Goal: Transaction & Acquisition: Purchase product/service

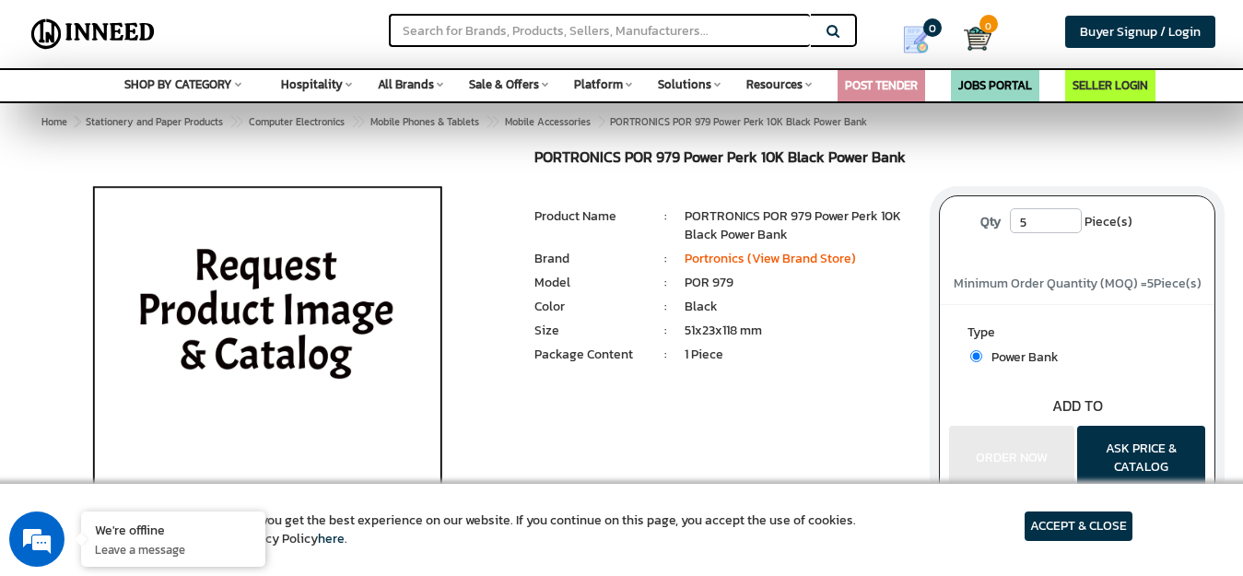
click at [1073, 229] on input "5" at bounding box center [1046, 220] width 72 height 25
click at [1072, 229] on input "5" at bounding box center [1046, 220] width 72 height 25
click at [1070, 228] on input "5" at bounding box center [1046, 220] width 72 height 25
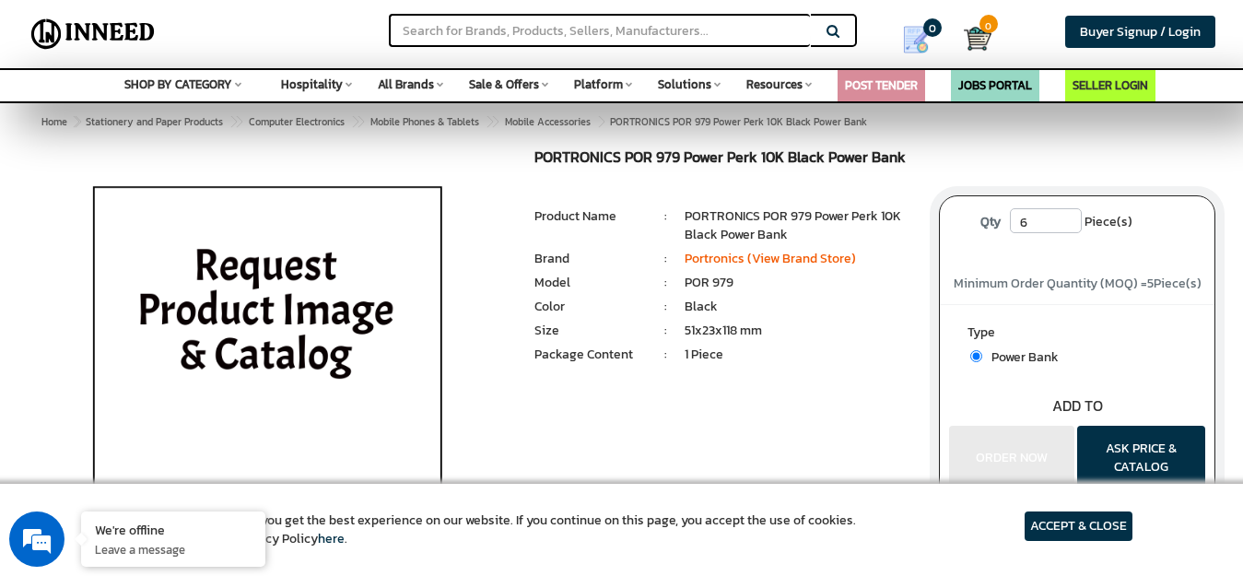
click at [1071, 214] on input "6" at bounding box center [1046, 220] width 72 height 25
type input "5"
click at [1068, 224] on input "5" at bounding box center [1046, 220] width 72 height 25
click at [1068, 225] on input "5" at bounding box center [1046, 220] width 72 height 25
click at [1068, 227] on input "5" at bounding box center [1046, 220] width 72 height 25
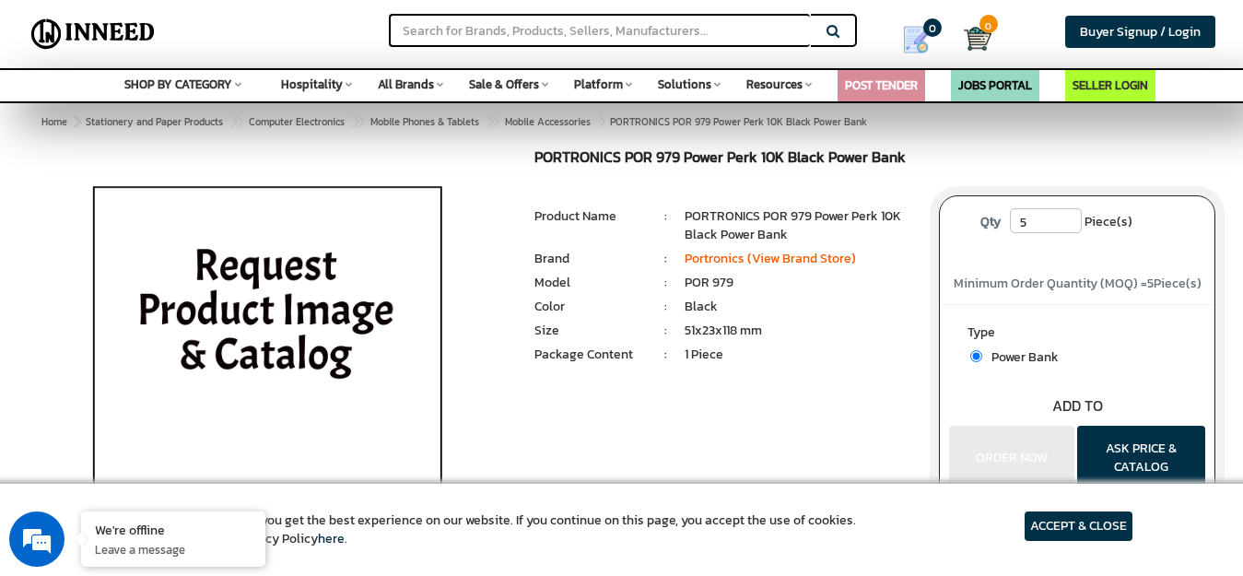
click at [1068, 227] on input "5" at bounding box center [1046, 220] width 72 height 25
click at [1067, 228] on input "5" at bounding box center [1046, 220] width 72 height 25
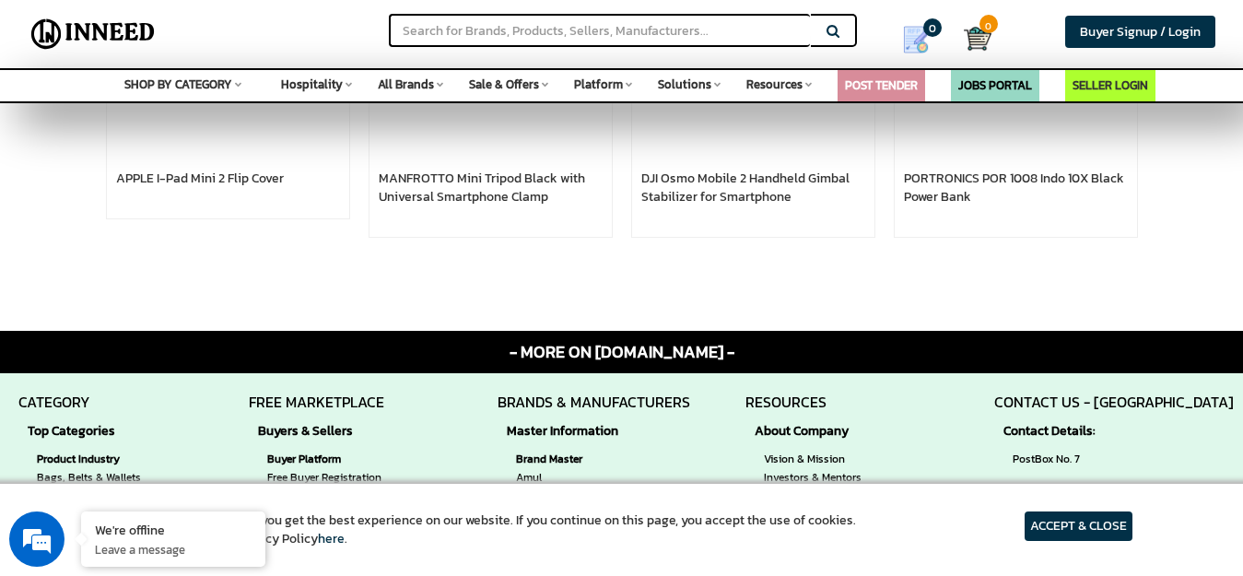
scroll to position [276, 0]
